Goal: Transaction & Acquisition: Purchase product/service

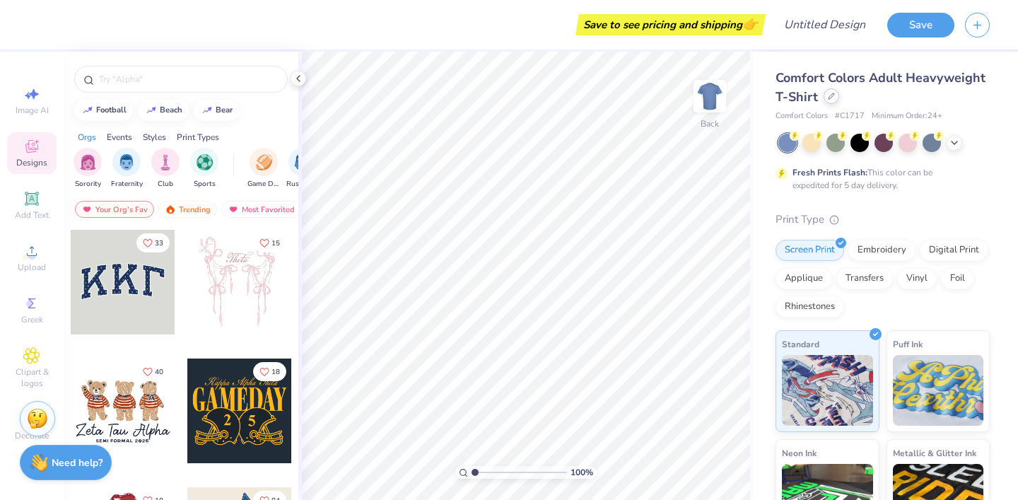
click at [833, 95] on icon at bounding box center [831, 96] width 7 height 7
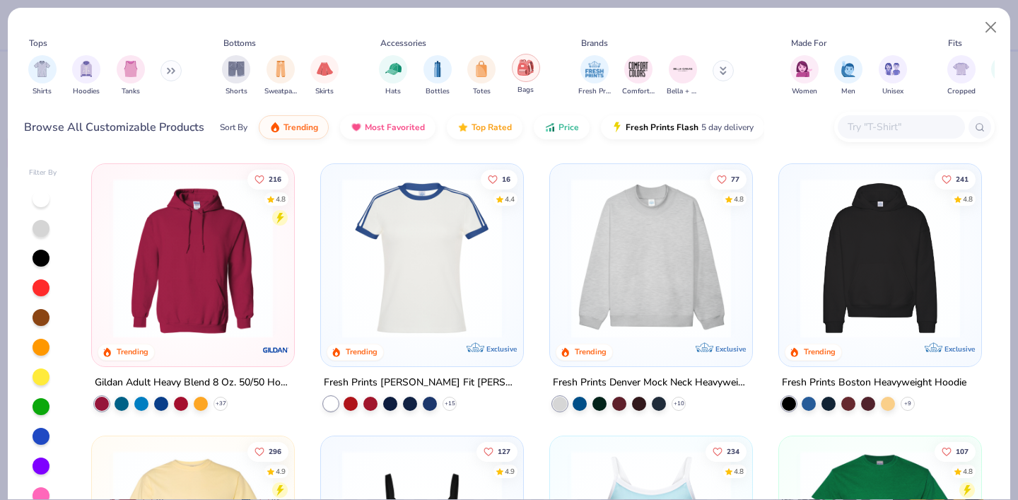
click at [517, 74] on img "filter for Bags" at bounding box center [525, 67] width 16 height 16
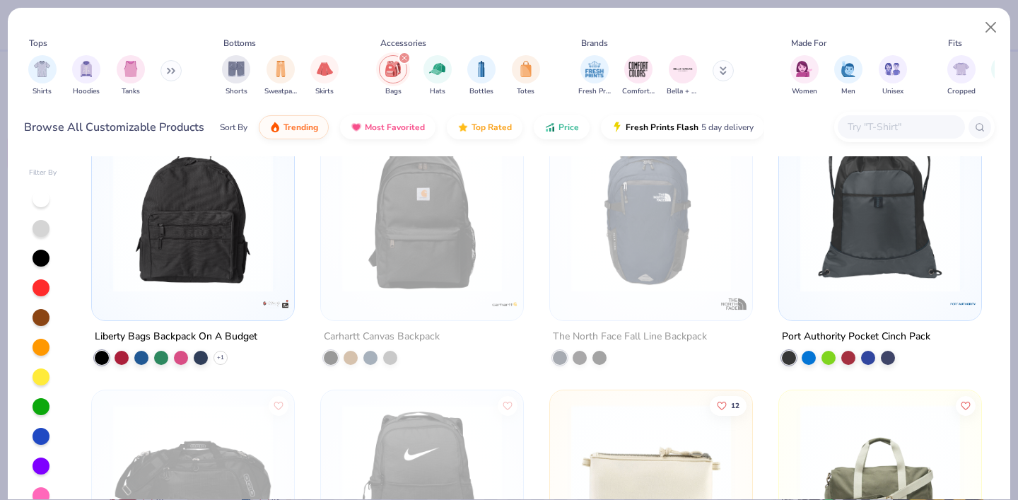
scroll to position [311, 0]
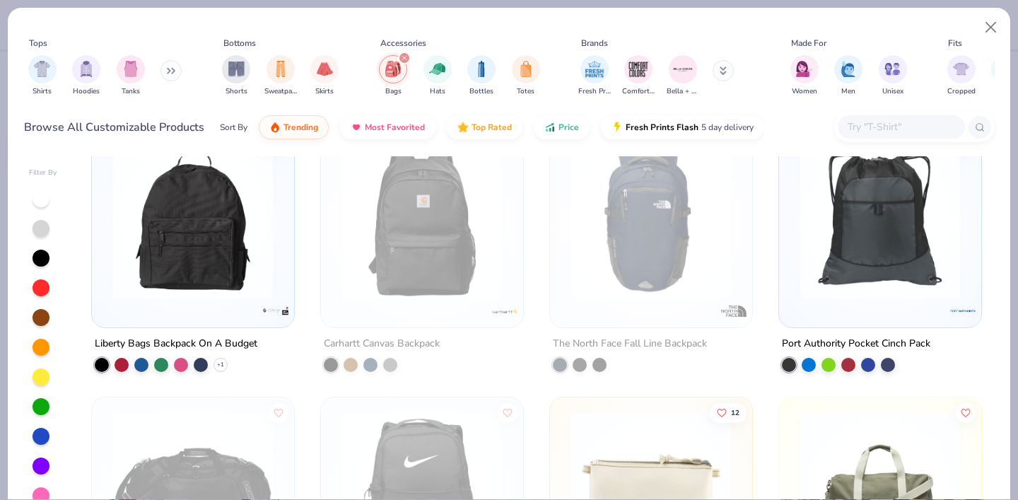
click at [466, 254] on img at bounding box center [422, 219] width 174 height 160
click at [987, 23] on button "Close" at bounding box center [991, 27] width 27 height 27
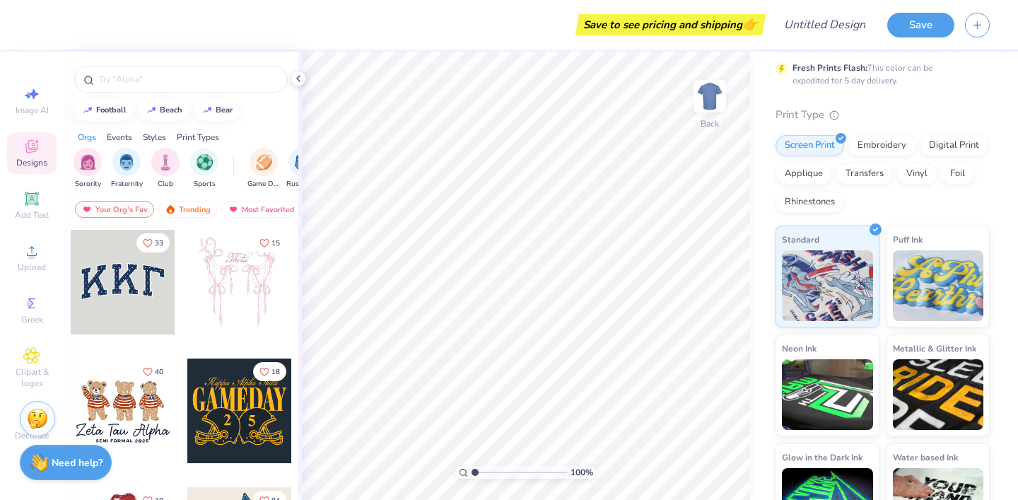
scroll to position [150, 0]
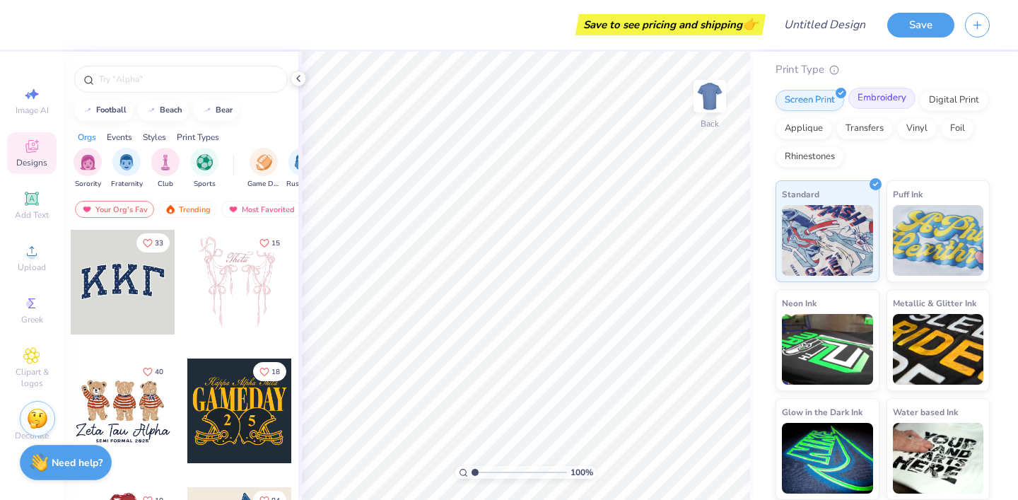
click at [899, 96] on div "Embroidery" at bounding box center [881, 98] width 67 height 21
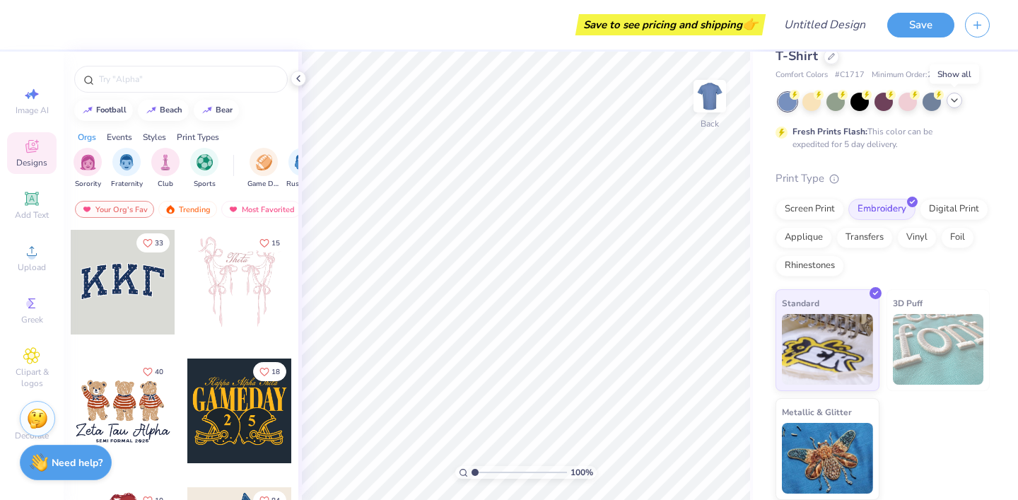
click at [954, 102] on icon at bounding box center [954, 100] width 11 height 11
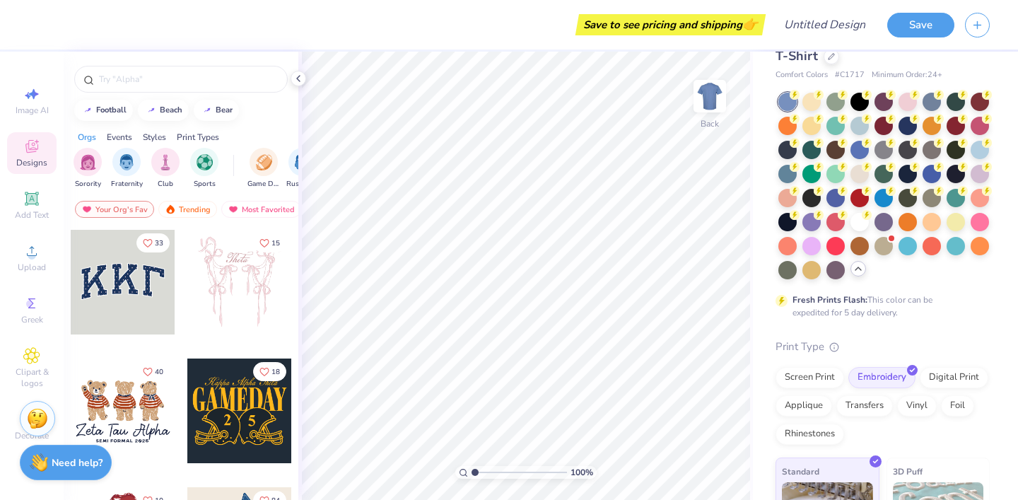
scroll to position [0, 0]
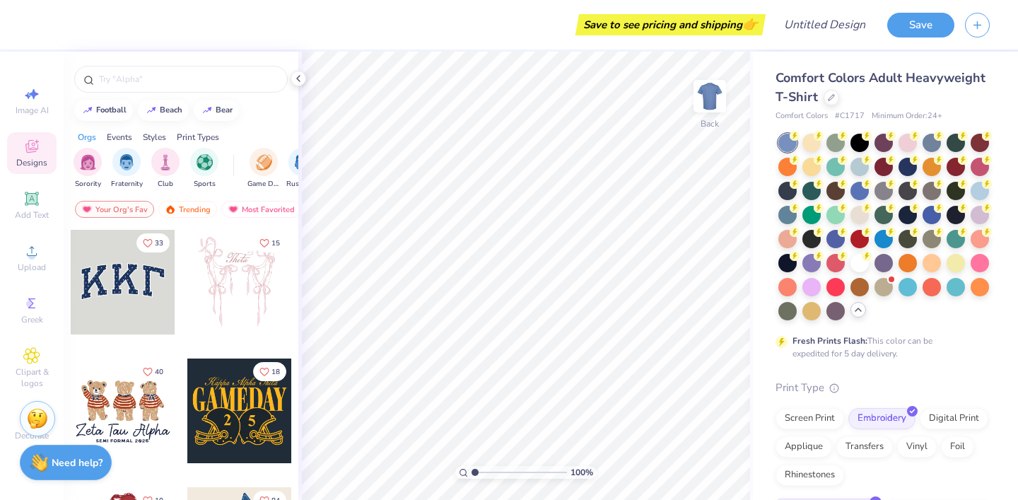
click at [835, 102] on div "Comfort Colors Adult Heavyweight T-Shirt" at bounding box center [882, 88] width 214 height 38
click at [829, 93] on icon at bounding box center [831, 96] width 7 height 7
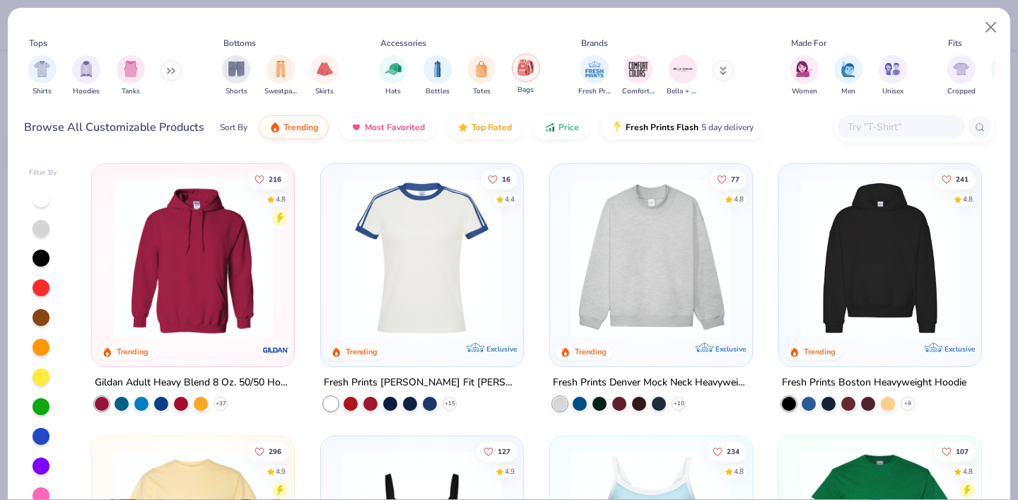
click at [520, 76] on div "filter for Bags" at bounding box center [526, 68] width 28 height 28
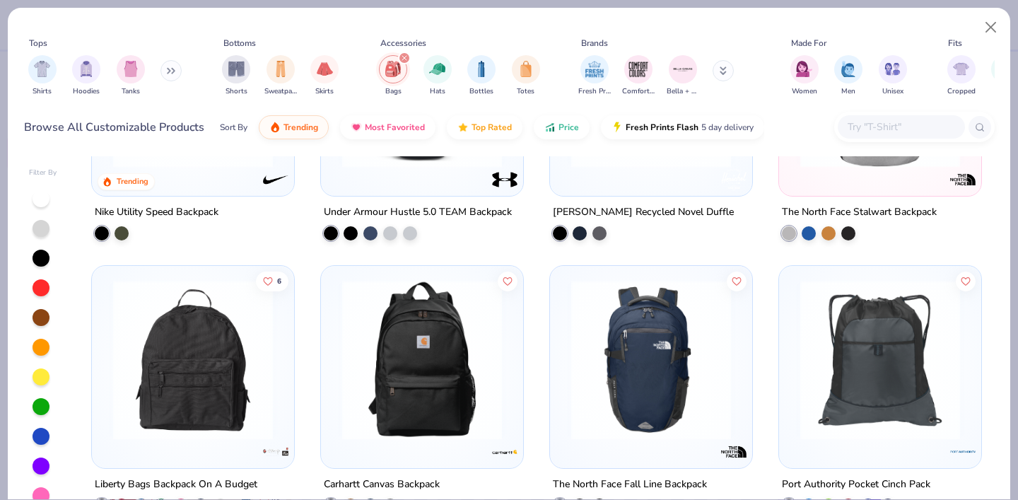
scroll to position [181, 0]
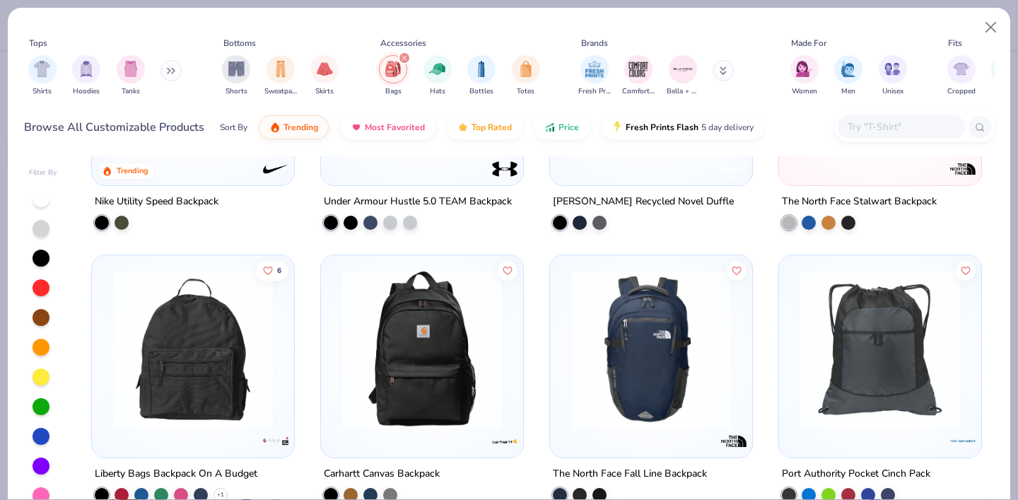
click at [419, 327] on div "7 Trending Nike Utility Speed Backpack Under Armour Hustle 5.0 TEAM Backpack He…" at bounding box center [536, 337] width 916 height 363
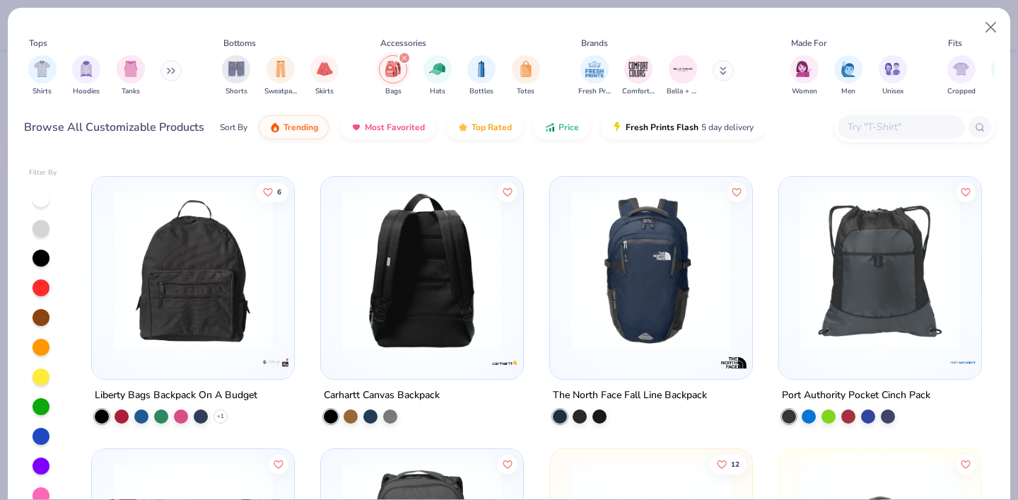
scroll to position [260, 0]
click at [432, 359] on div at bounding box center [422, 273] width 188 height 181
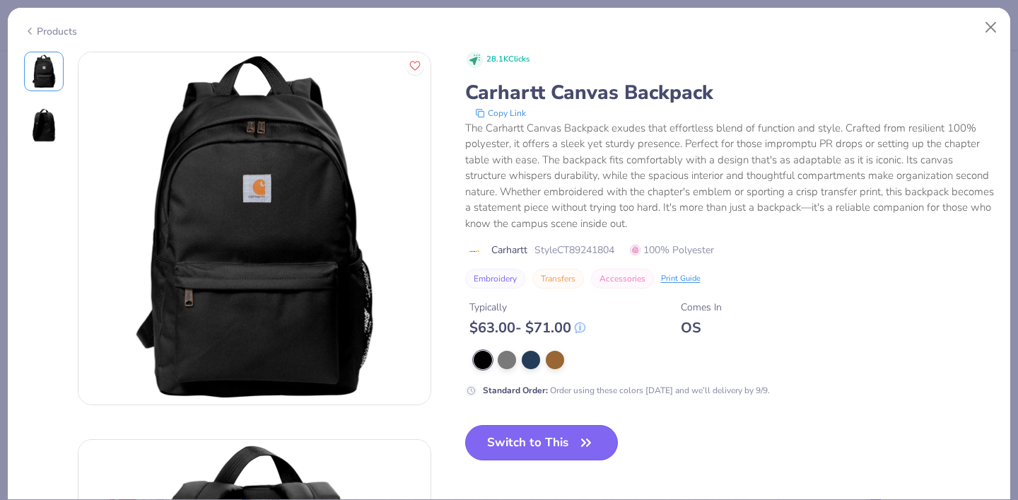
click at [509, 445] on button "Switch to This" at bounding box center [541, 442] width 153 height 35
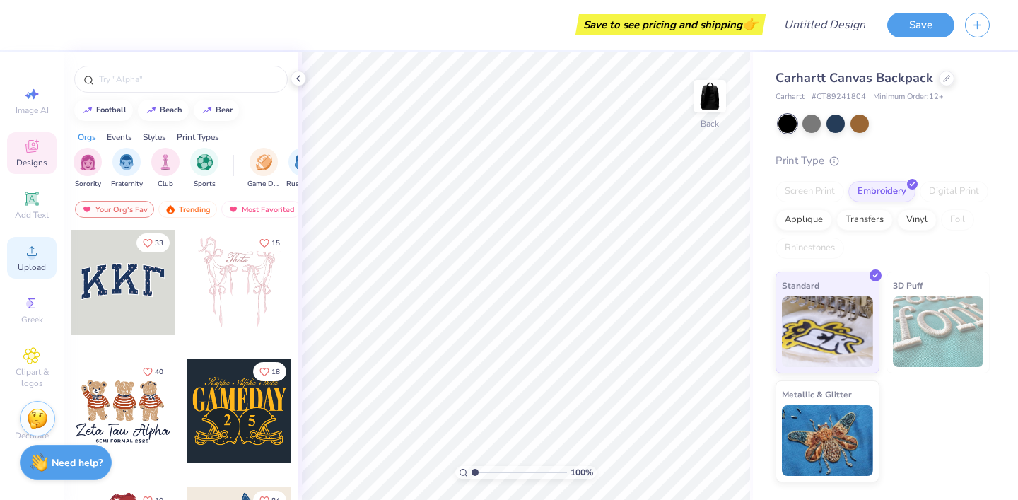
click at [31, 254] on circle at bounding box center [32, 256] width 8 height 8
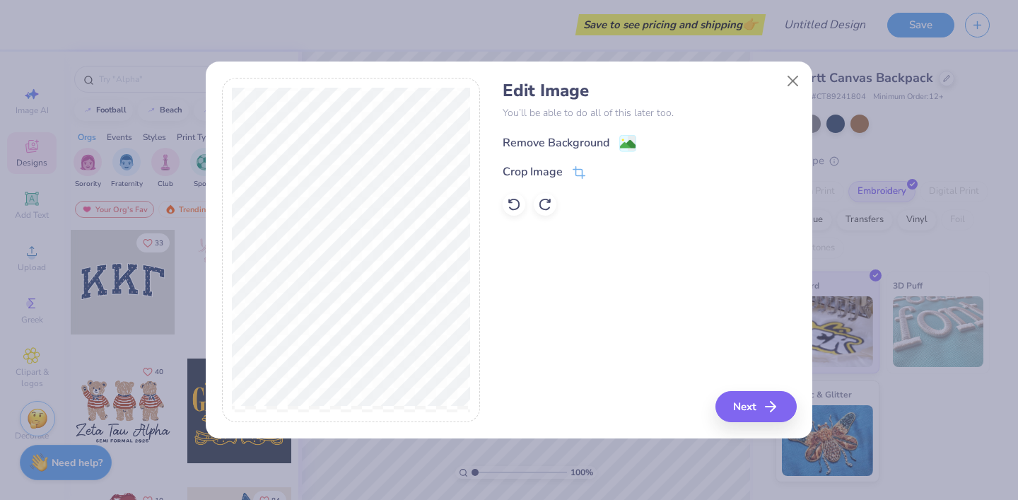
click at [546, 142] on div "Remove Background" at bounding box center [556, 142] width 107 height 17
